Goal: Check status: Check status

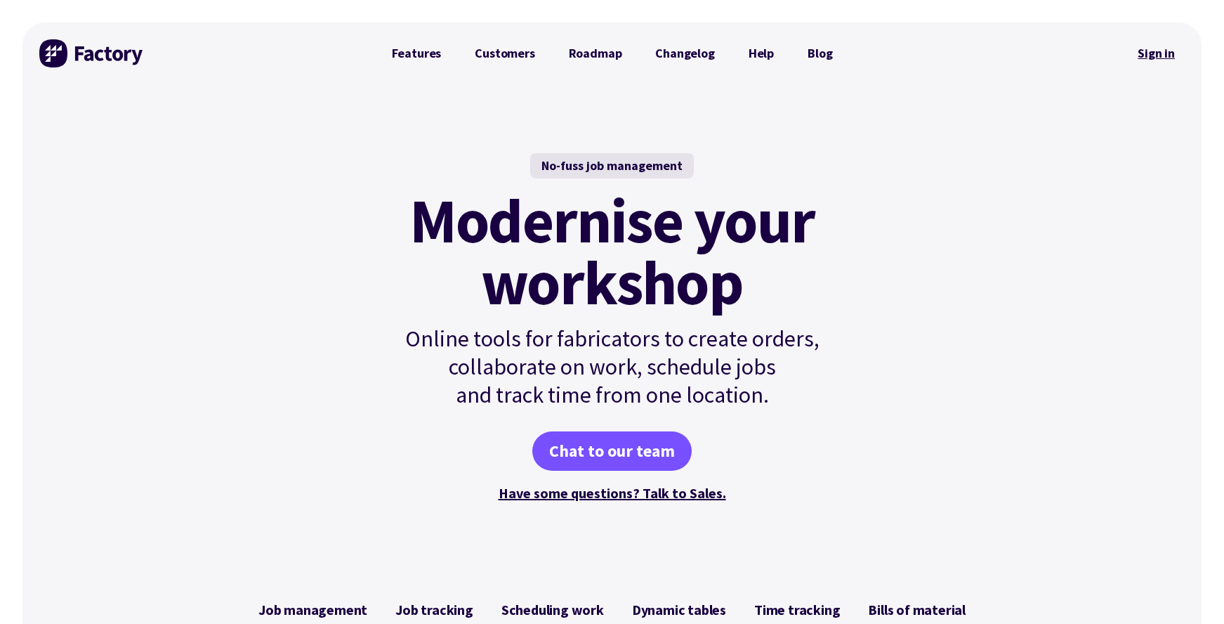
click at [1156, 50] on link "Sign in" at bounding box center [1156, 53] width 57 height 32
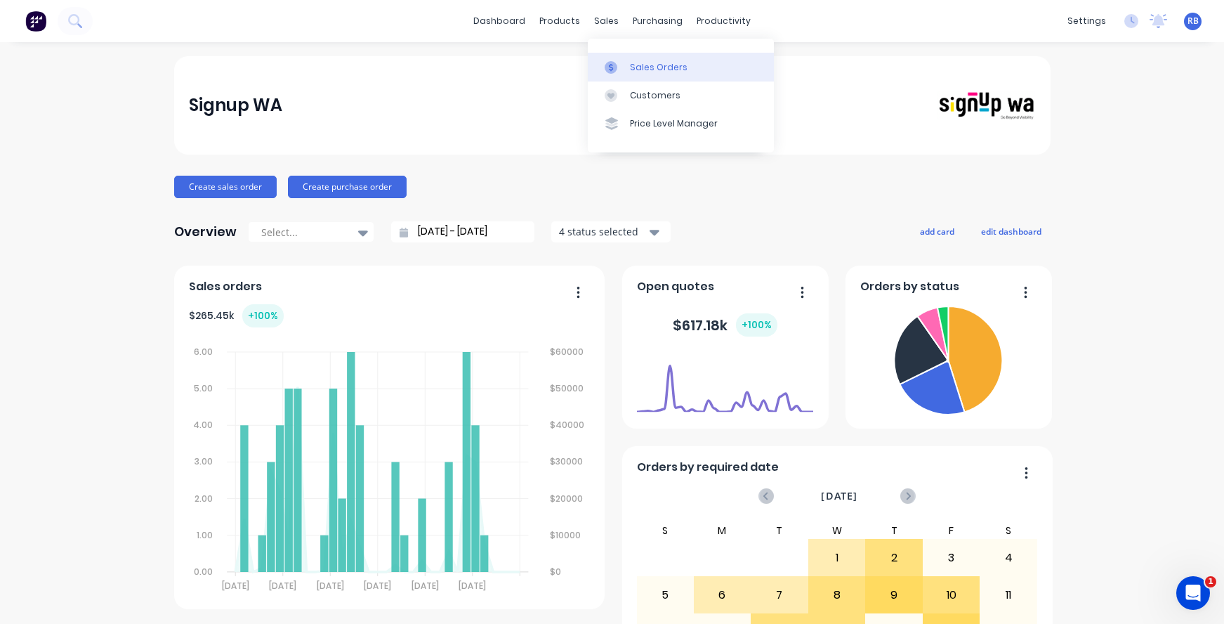
click at [662, 63] on div "Sales Orders" at bounding box center [659, 67] width 58 height 13
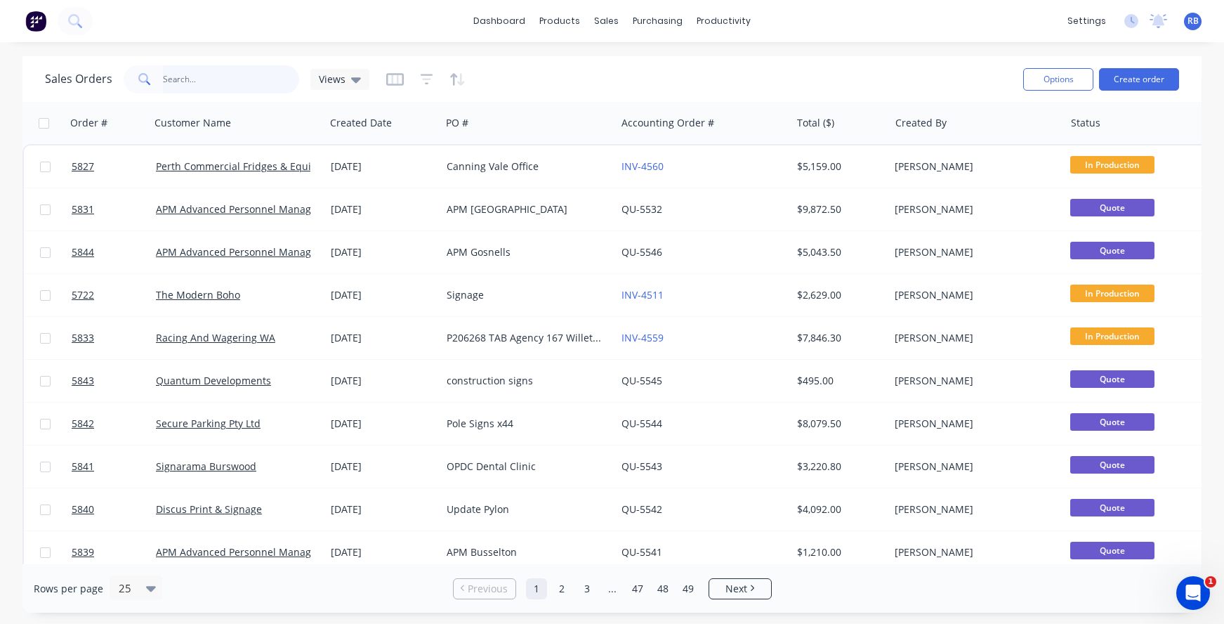
click at [184, 76] on input "text" at bounding box center [231, 79] width 137 height 28
type input "yiman"
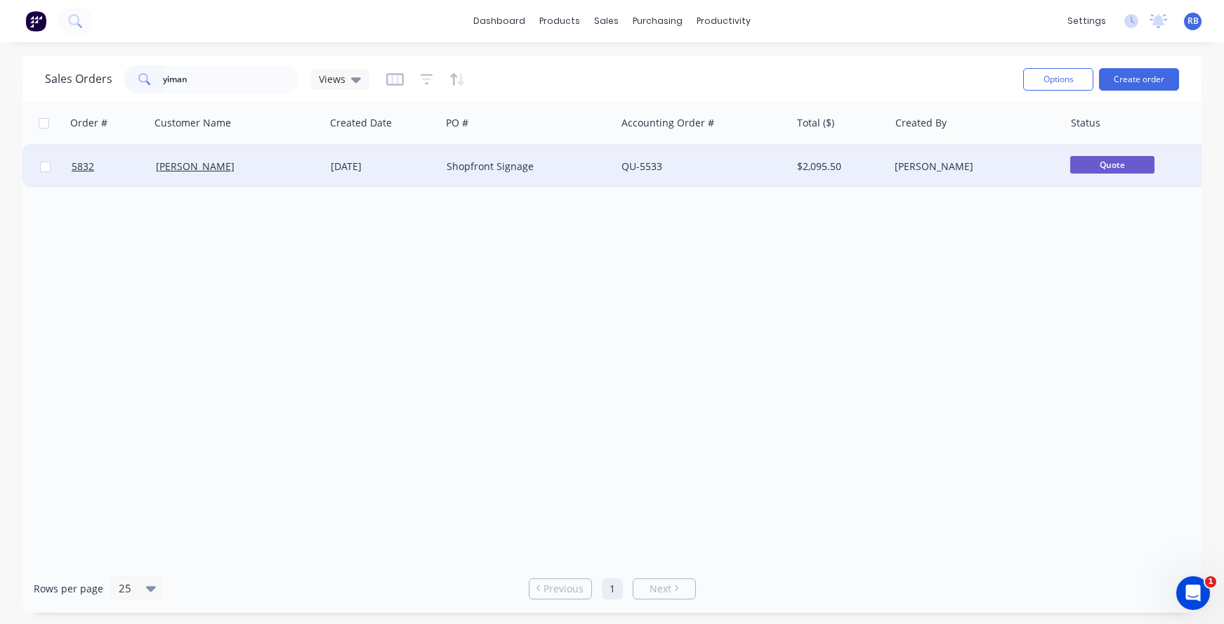
click at [564, 162] on div "Shopfront Signage" at bounding box center [525, 166] width 156 height 14
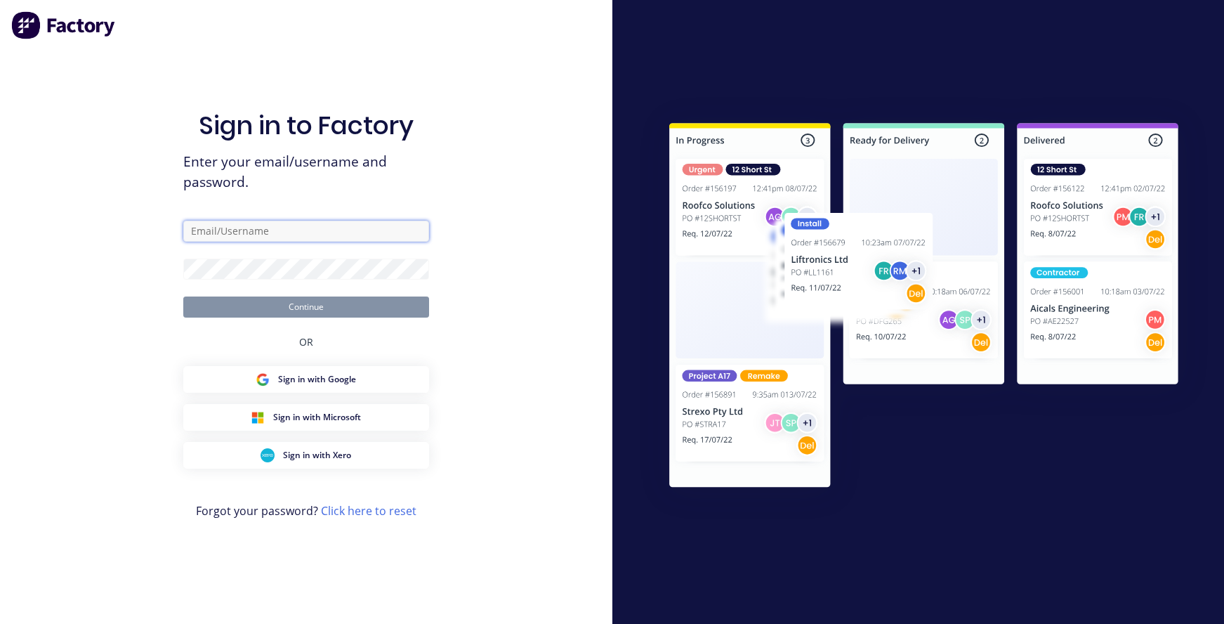
type input "rachel@signupwa.com.au"
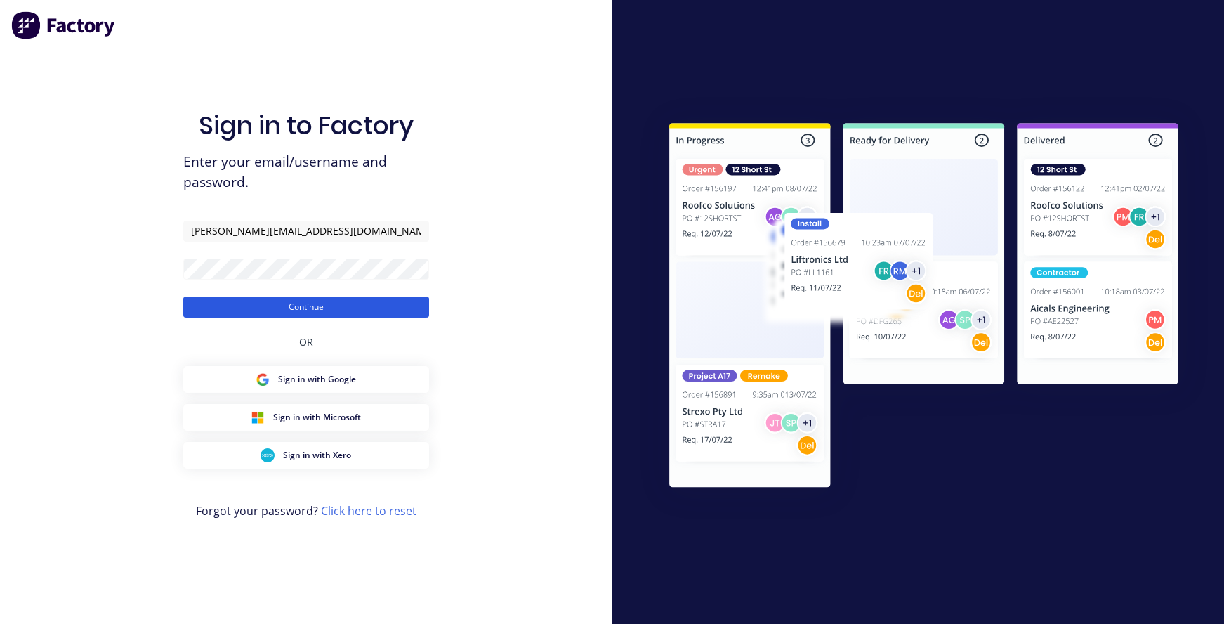
click at [291, 305] on button "Continue" at bounding box center [306, 306] width 246 height 21
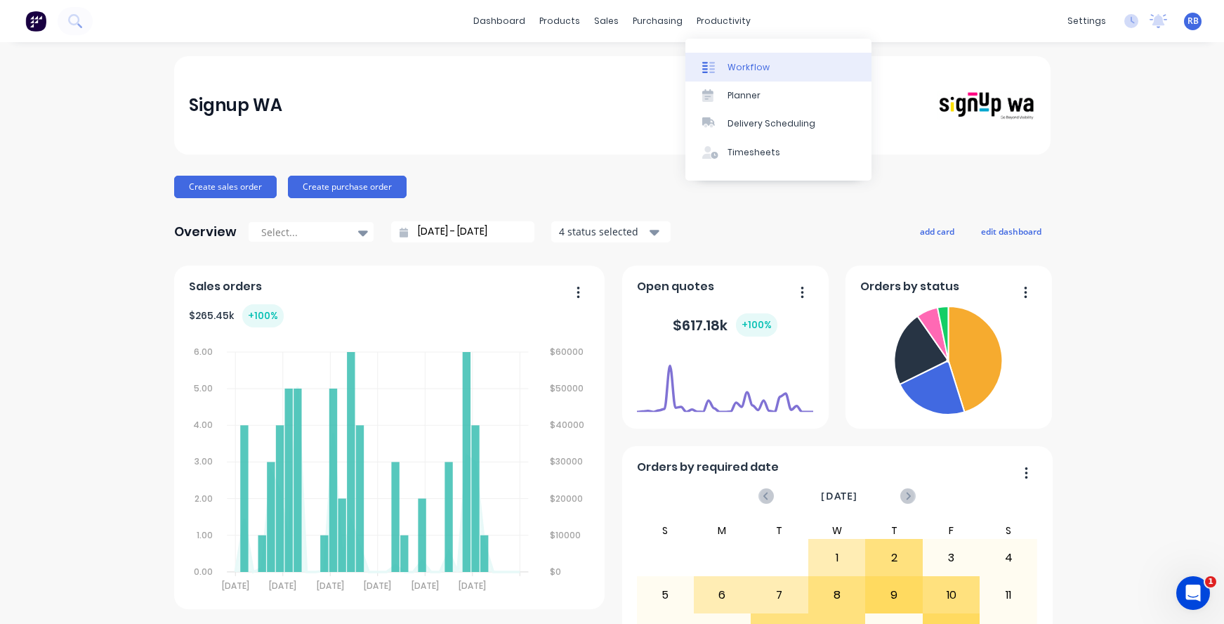
click at [738, 64] on div "Workflow" at bounding box center [749, 67] width 42 height 13
